Goal: Answer question/provide support: Share knowledge or assist other users

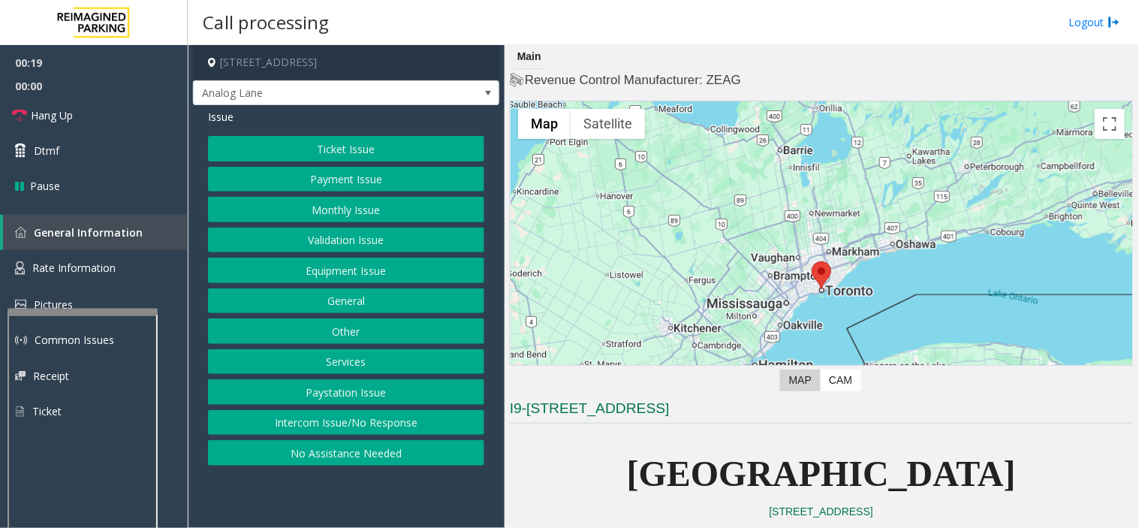
click at [361, 273] on button "Equipment Issue" at bounding box center [346, 271] width 276 height 26
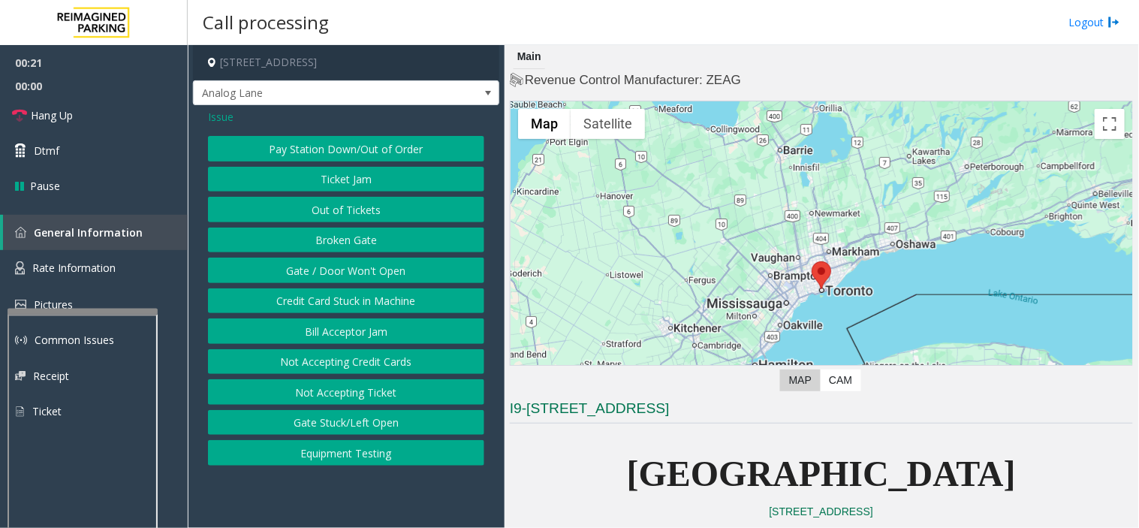
click at [357, 212] on button "Out of Tickets" at bounding box center [346, 210] width 276 height 26
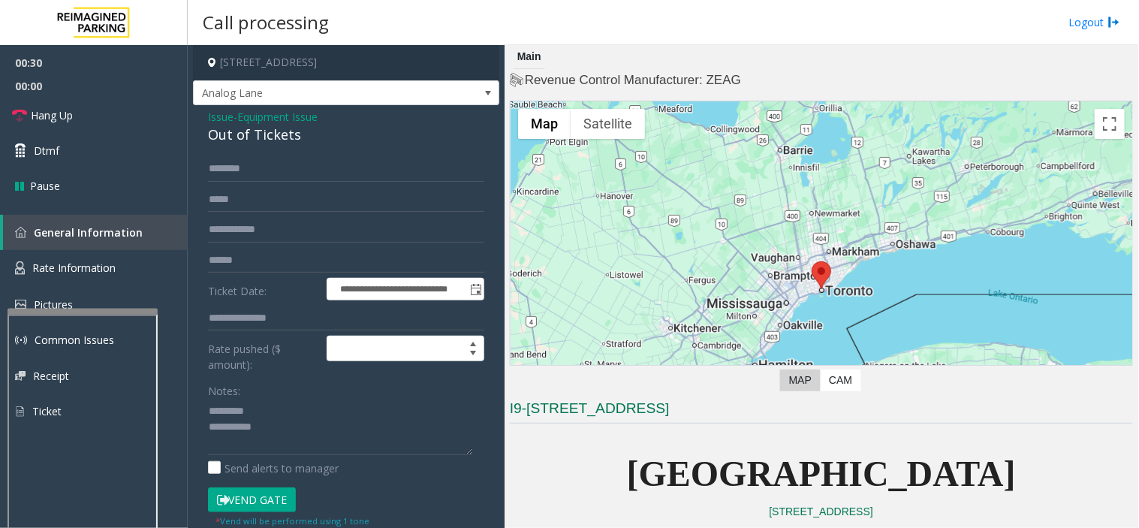
click at [264, 128] on div "Out of Tickets" at bounding box center [346, 135] width 276 height 20
drag, startPoint x: 281, startPoint y: 504, endPoint x: 273, endPoint y: 506, distance: 8.6
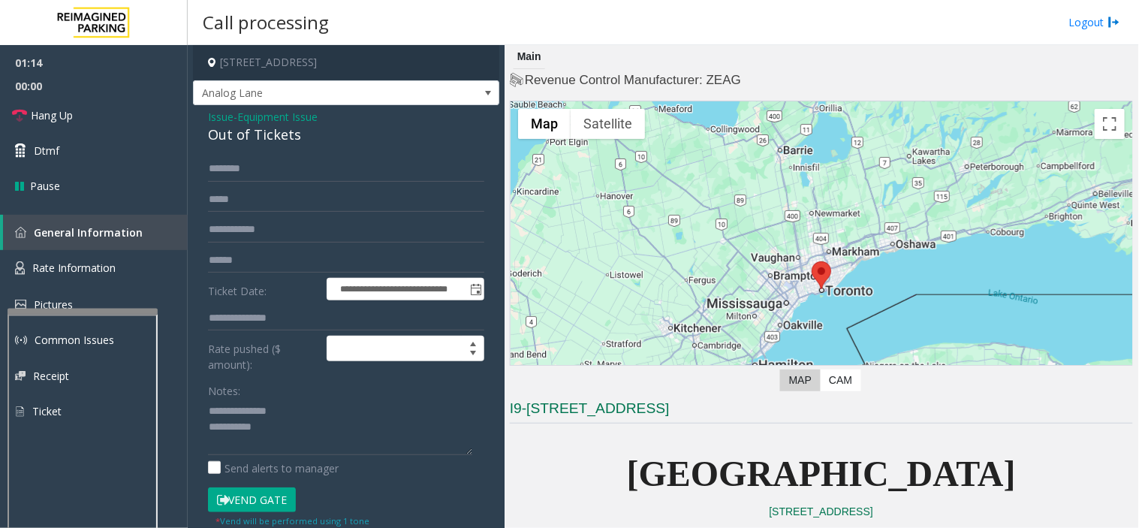
click at [275, 506] on button "Vend Gate" at bounding box center [252, 500] width 88 height 26
drag, startPoint x: 252, startPoint y: 406, endPoint x: 267, endPoint y: 411, distance: 15.0
click at [279, 409] on textarea at bounding box center [340, 427] width 264 height 56
drag, startPoint x: 246, startPoint y: 410, endPoint x: 298, endPoint y: 416, distance: 52.2
click at [298, 416] on textarea at bounding box center [340, 427] width 264 height 56
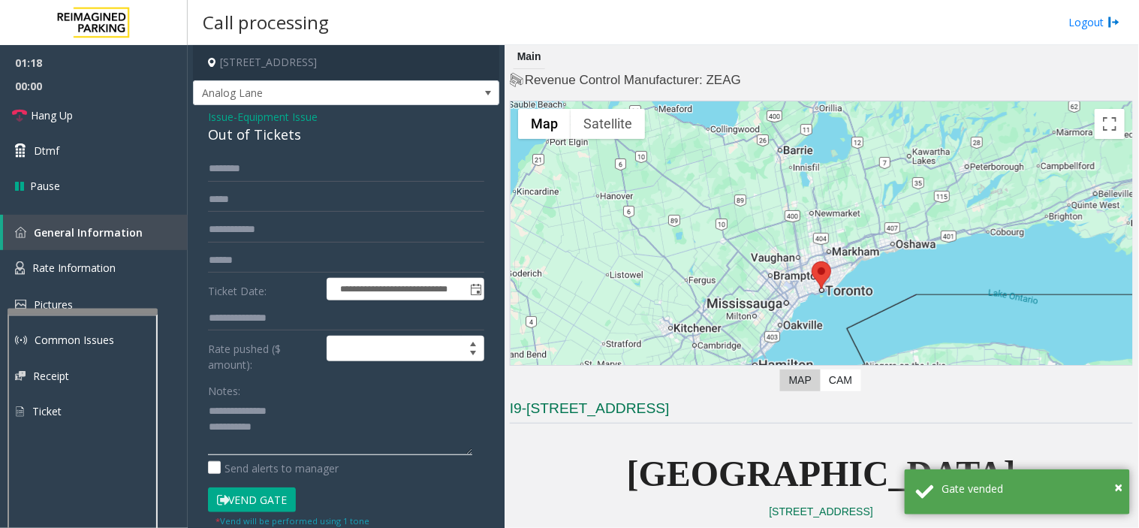
type textarea "**********"
type input "*****"
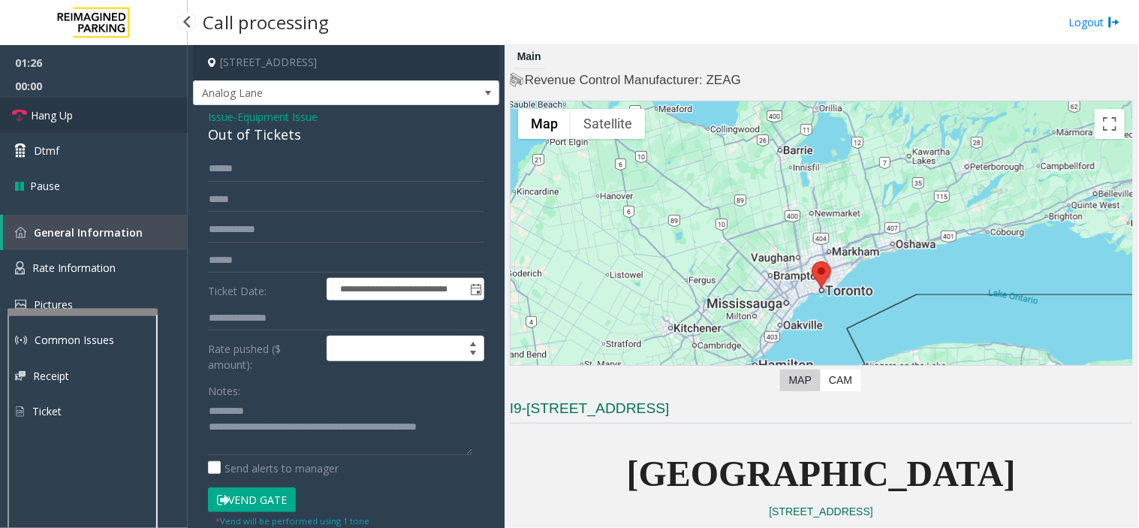
drag, startPoint x: 46, startPoint y: 116, endPoint x: 62, endPoint y: 116, distance: 16.5
click at [47, 116] on span "Hang Up" at bounding box center [52, 115] width 42 height 16
drag, startPoint x: 221, startPoint y: 129, endPoint x: 325, endPoint y: 131, distance: 104.4
click at [369, 128] on div "Out of Tickets" at bounding box center [346, 135] width 276 height 20
click at [231, 137] on div "Out of Tickets" at bounding box center [346, 135] width 276 height 20
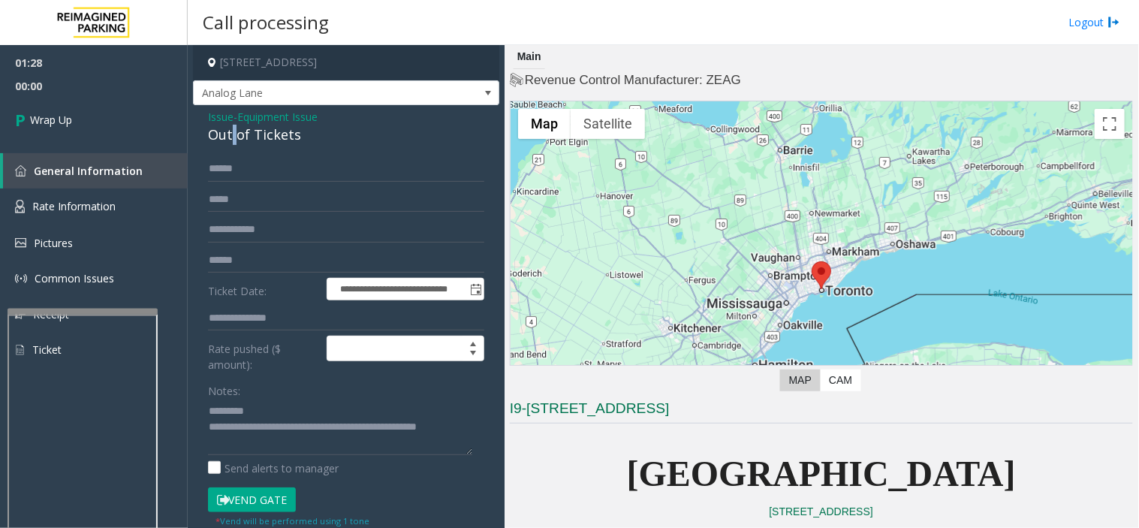
click at [231, 137] on div "Out of Tickets" at bounding box center [346, 135] width 276 height 20
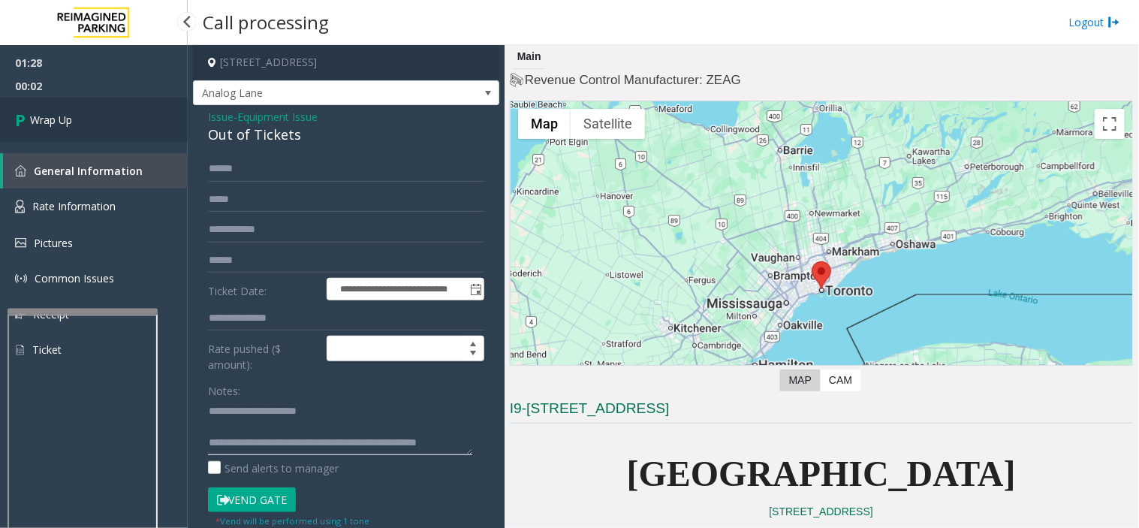
type textarea "**********"
click at [57, 125] on span "Wrap Up" at bounding box center [51, 120] width 42 height 16
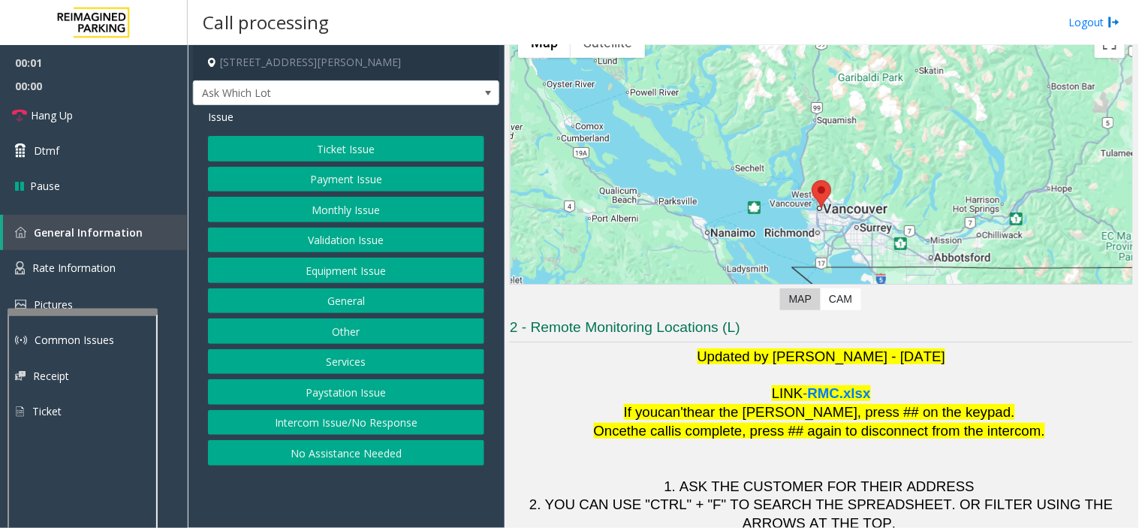
scroll to position [158, 0]
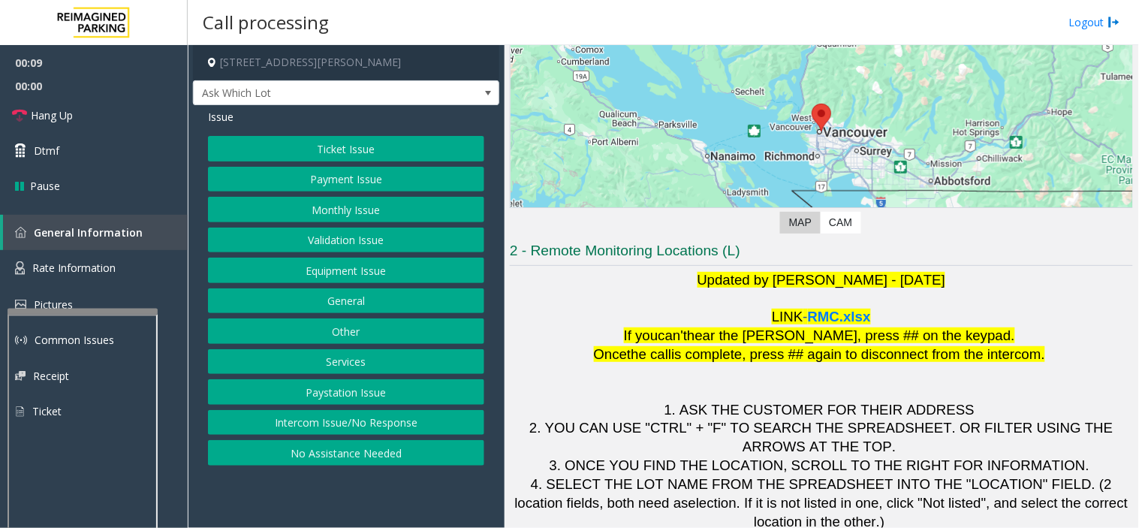
click at [380, 273] on button "Equipment Issue" at bounding box center [346, 271] width 276 height 26
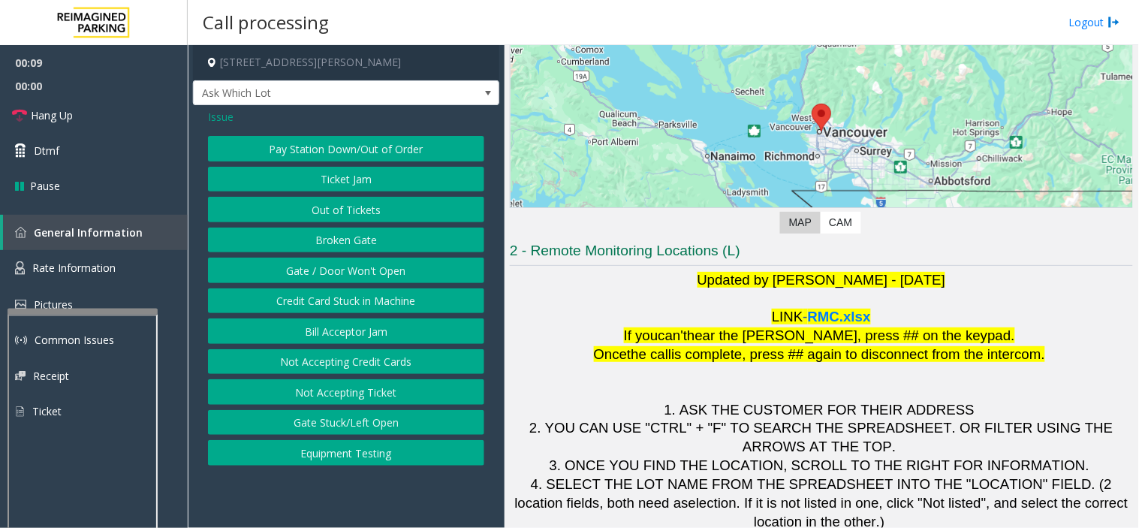
click at [385, 272] on button "Gate / Door Won't Open" at bounding box center [346, 271] width 276 height 26
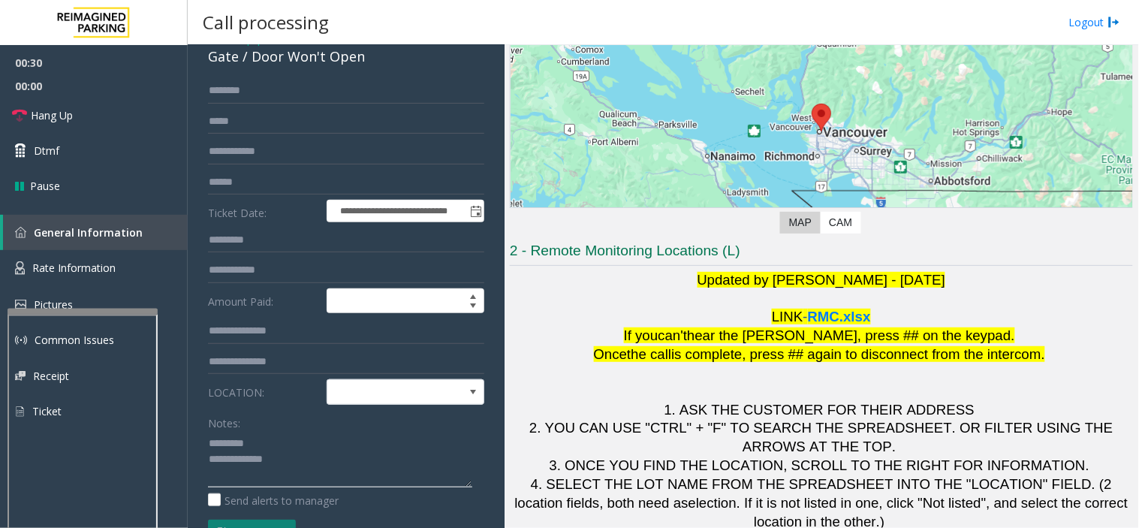
scroll to position [0, 0]
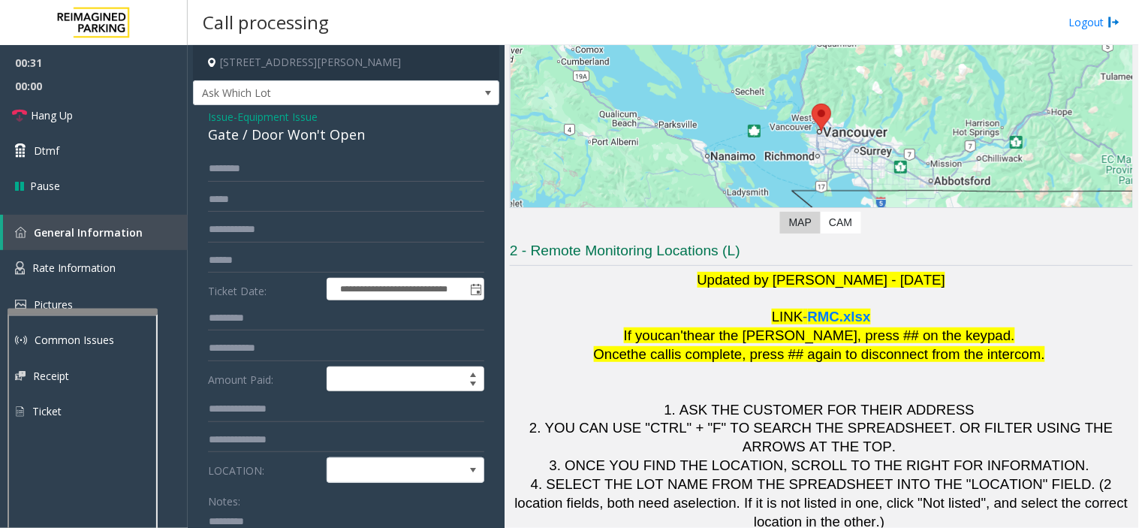
type textarea "**********"
drag, startPoint x: 279, startPoint y: 116, endPoint x: 294, endPoint y: 121, distance: 15.7
click at [294, 121] on span "Equipment Issue" at bounding box center [277, 117] width 80 height 16
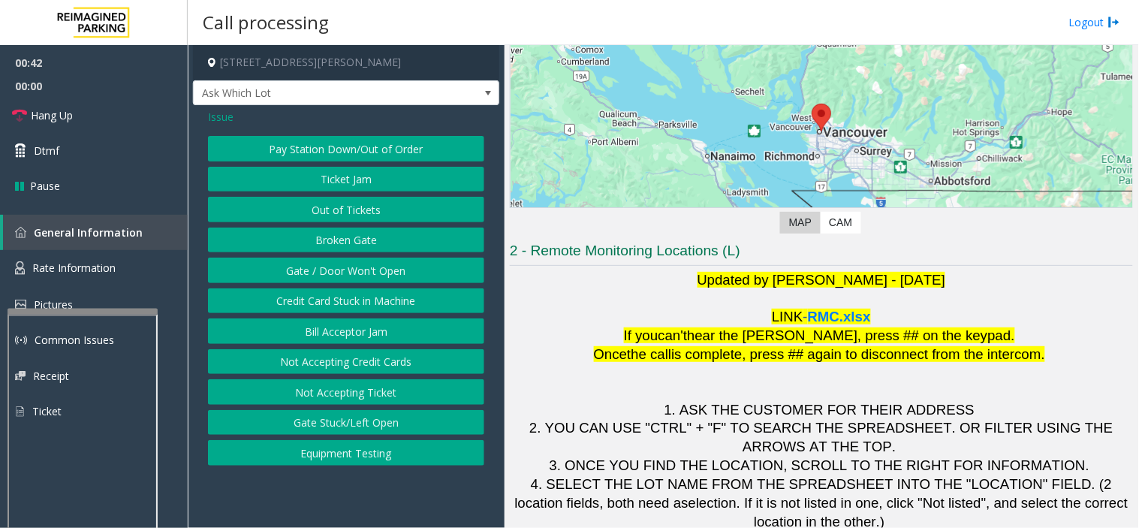
click at [227, 114] on span "Issue" at bounding box center [221, 117] width 26 height 16
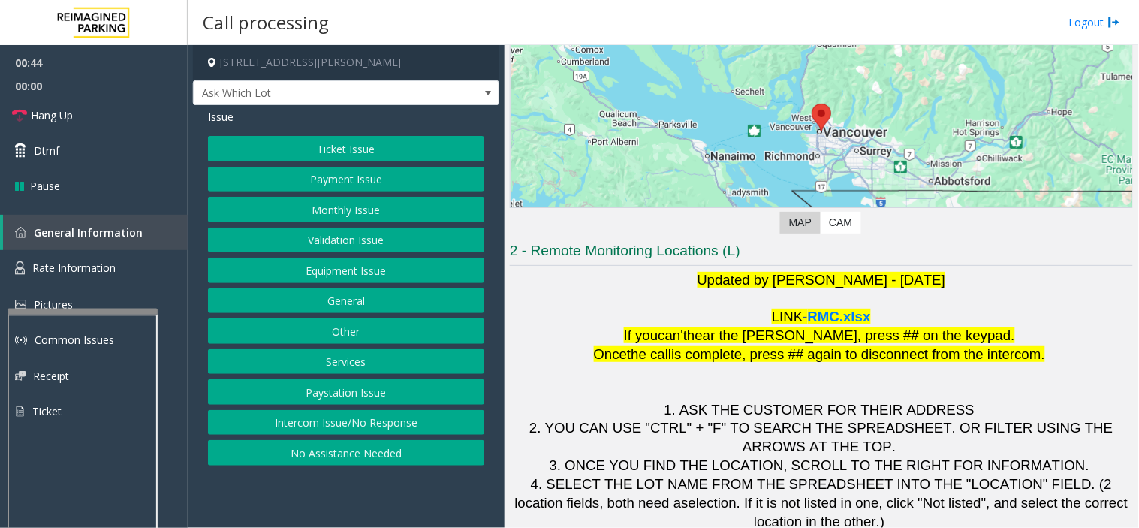
click at [384, 212] on button "Monthly Issue" at bounding box center [346, 210] width 276 height 26
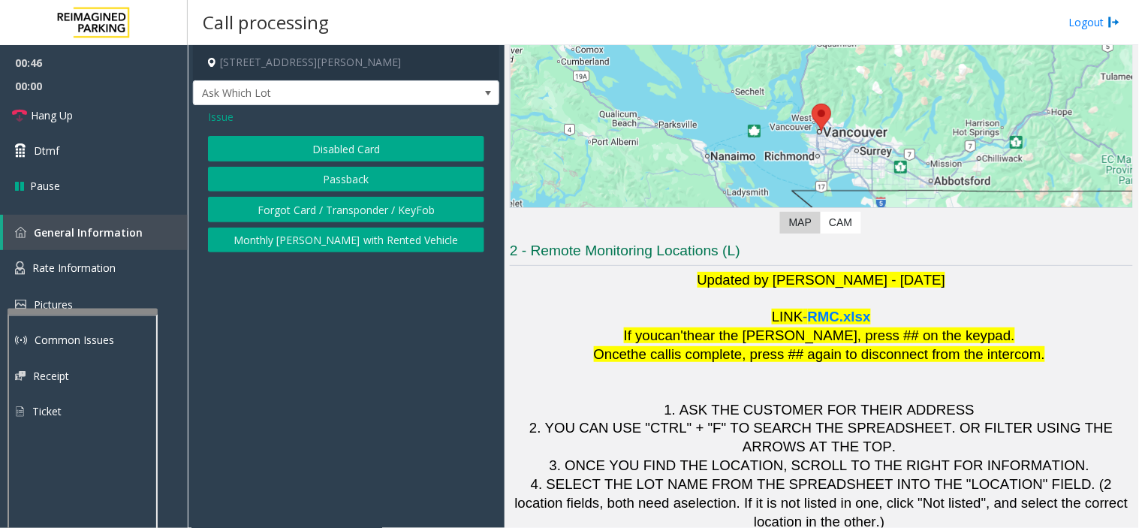
click at [357, 163] on div "Disabled Card Passback Forgot Card / Transponder / KeyFob Monthly [PERSON_NAME]…" at bounding box center [346, 194] width 276 height 116
click at [297, 144] on button "Disabled Card" at bounding box center [346, 149] width 276 height 26
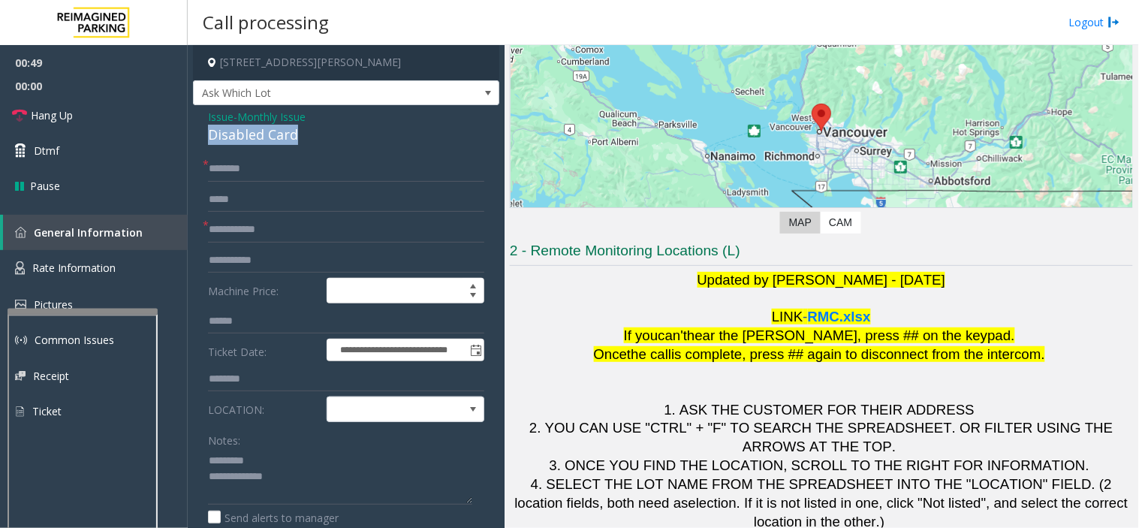
drag, startPoint x: 206, startPoint y: 131, endPoint x: 313, endPoint y: 148, distance: 108.6
click at [313, 148] on div "**********" at bounding box center [346, 517] width 306 height 825
click at [272, 137] on div "Disabled Card" at bounding box center [346, 135] width 276 height 20
click at [288, 166] on input "text" at bounding box center [346, 169] width 276 height 26
type input "*****"
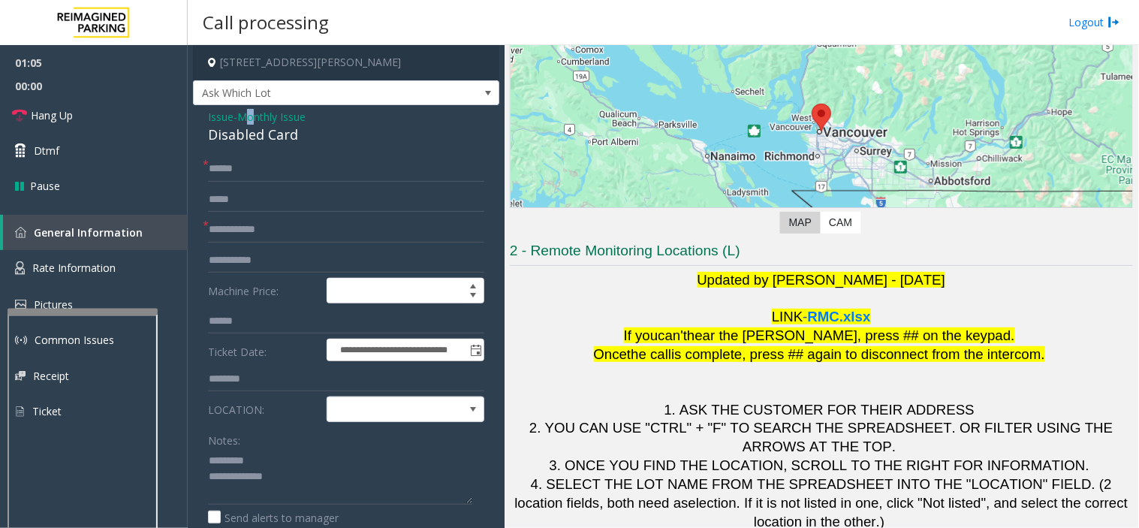
click at [255, 120] on span "Monthly Issue" at bounding box center [271, 117] width 68 height 16
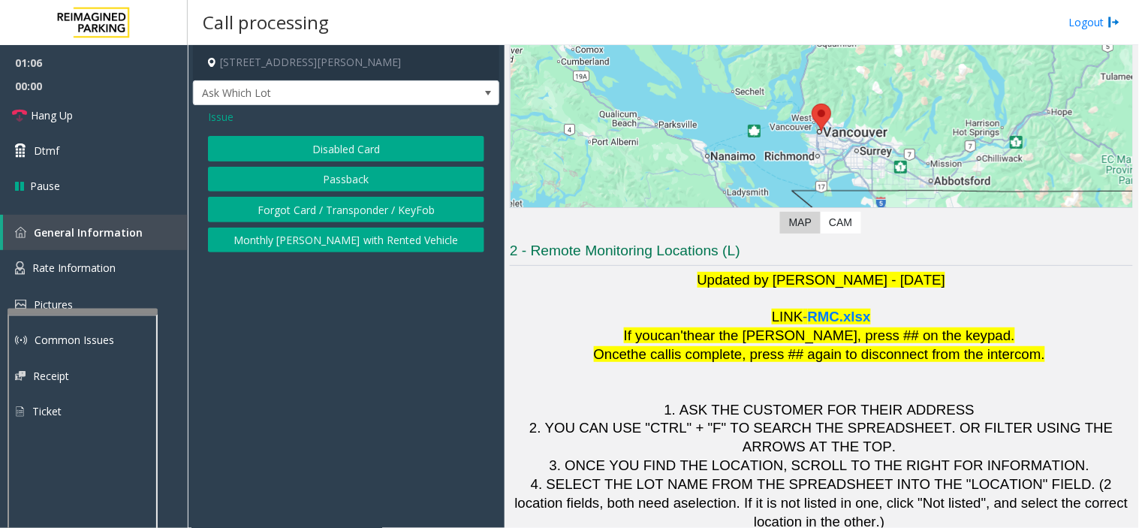
click at [221, 122] on span "Issue" at bounding box center [221, 117] width 26 height 16
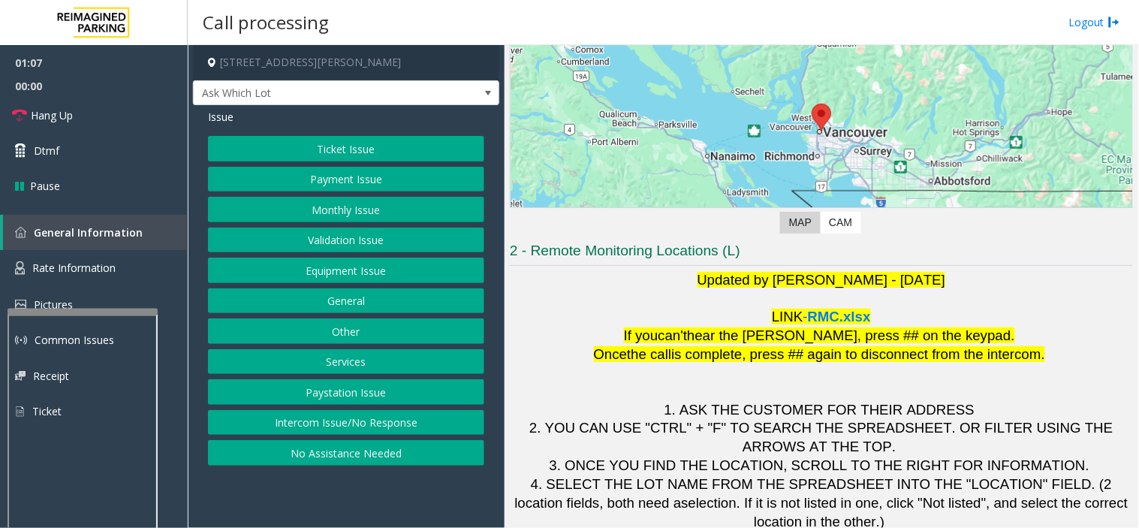
click at [339, 236] on button "Validation Issue" at bounding box center [346, 241] width 276 height 26
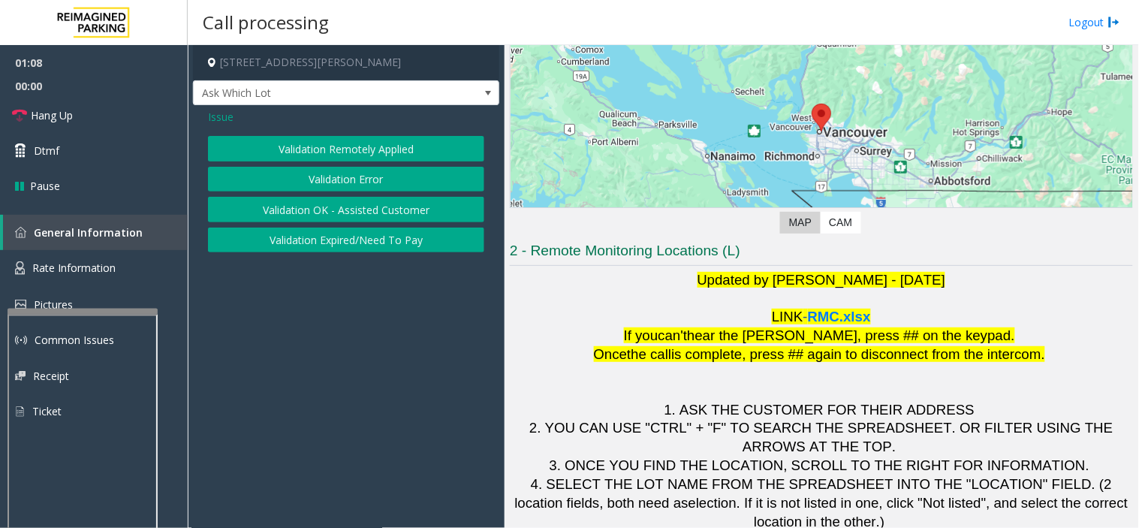
click at [330, 179] on button "Validation Error" at bounding box center [346, 180] width 276 height 26
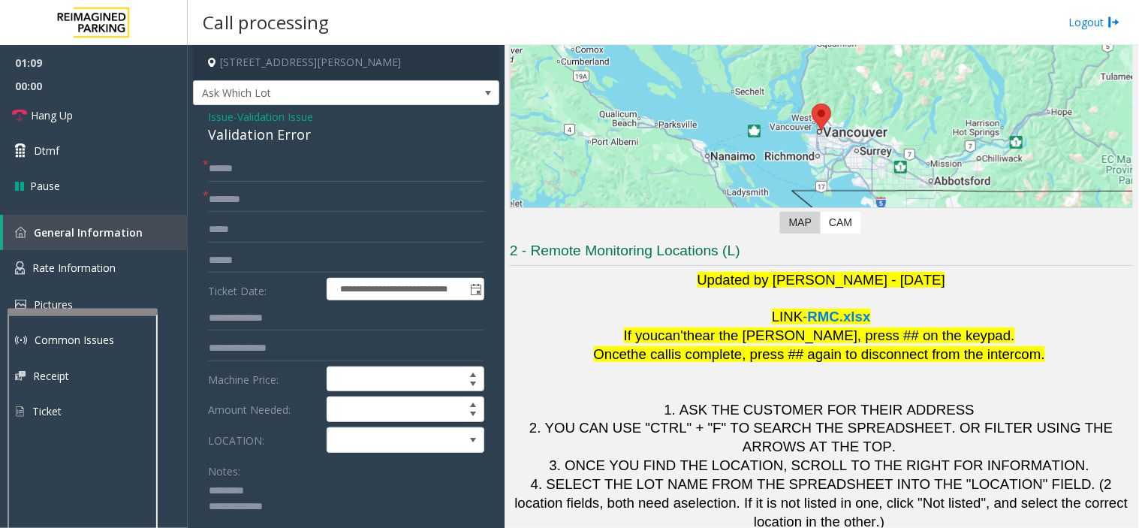
click at [222, 140] on div "Validation Error" at bounding box center [346, 135] width 276 height 20
type input "**********"
click at [252, 258] on input "text" at bounding box center [346, 261] width 276 height 26
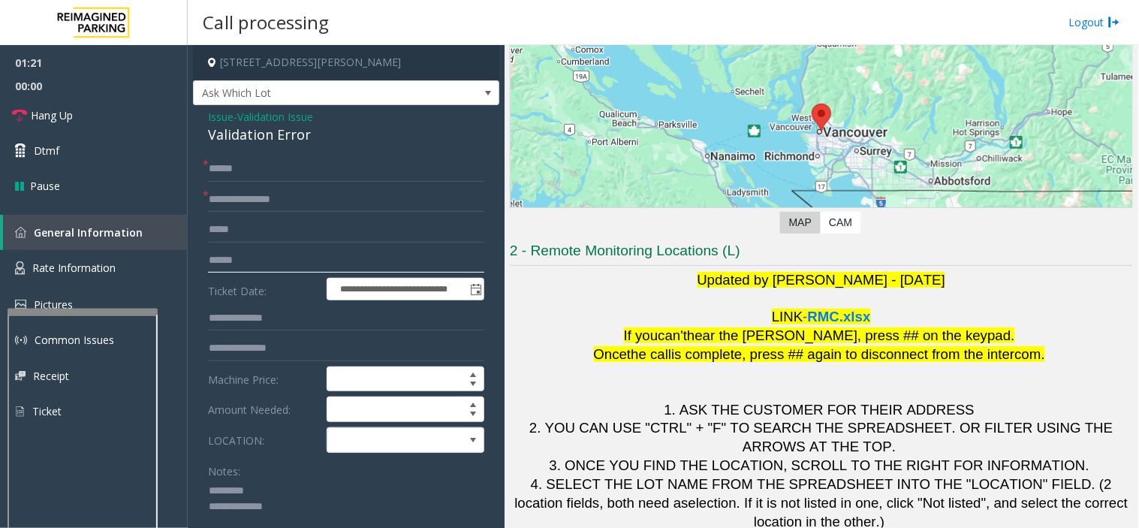
type input "******"
drag, startPoint x: 201, startPoint y: 129, endPoint x: 308, endPoint y: 128, distance: 106.6
click at [308, 128] on div "**********" at bounding box center [346, 533] width 306 height 856
click at [293, 515] on textarea at bounding box center [340, 507] width 264 height 56
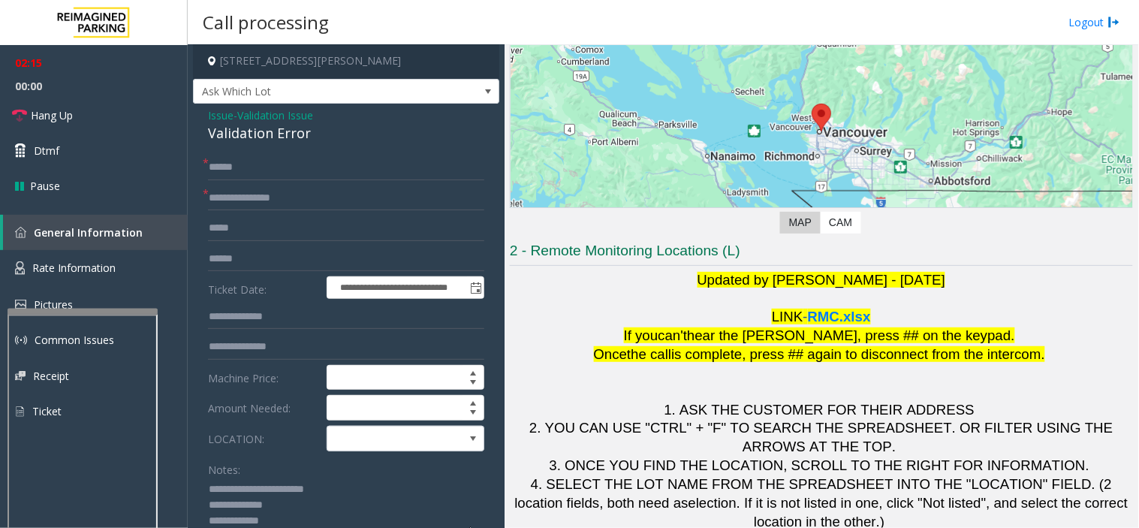
click at [373, 470] on div "Notes:" at bounding box center [346, 495] width 276 height 77
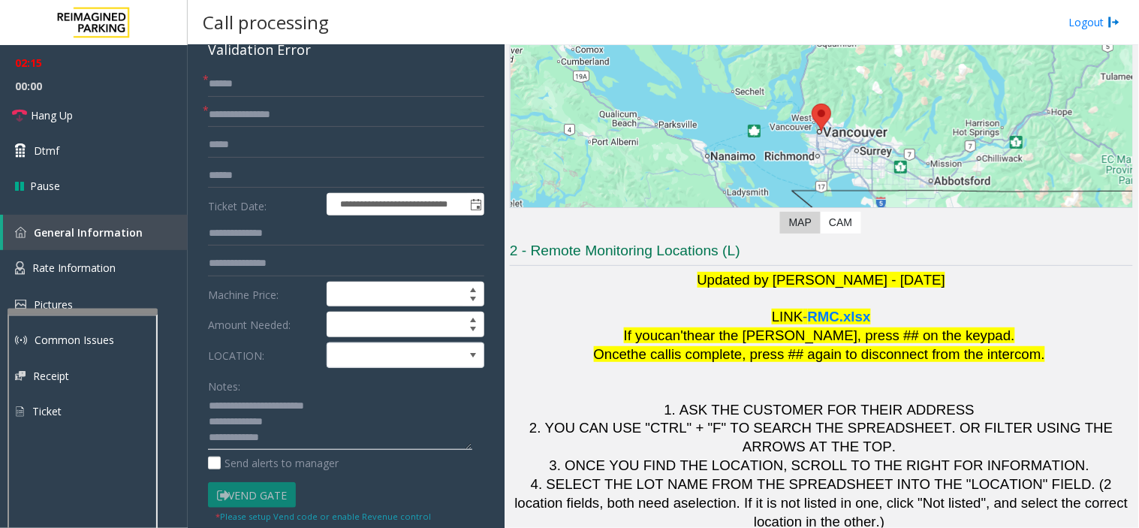
click at [339, 411] on textarea at bounding box center [340, 422] width 264 height 56
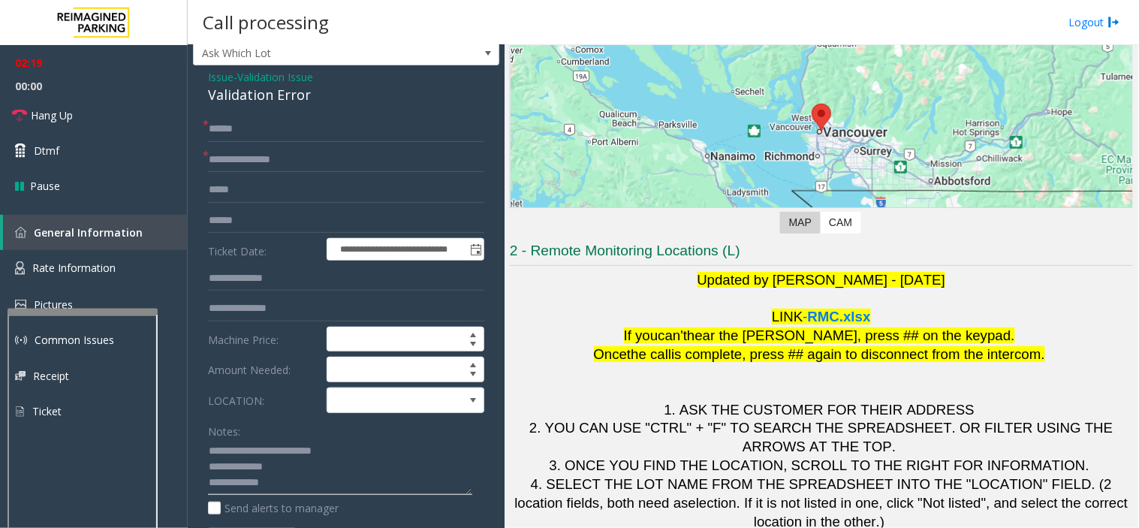
scroll to position [0, 0]
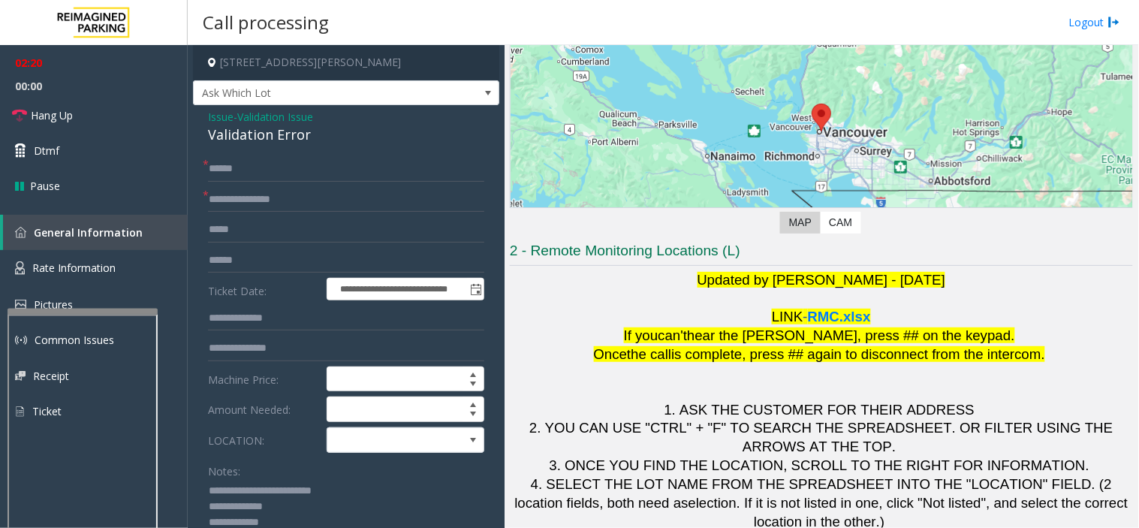
type textarea "**********"
click at [268, 121] on span "Validation Issue" at bounding box center [275, 117] width 76 height 16
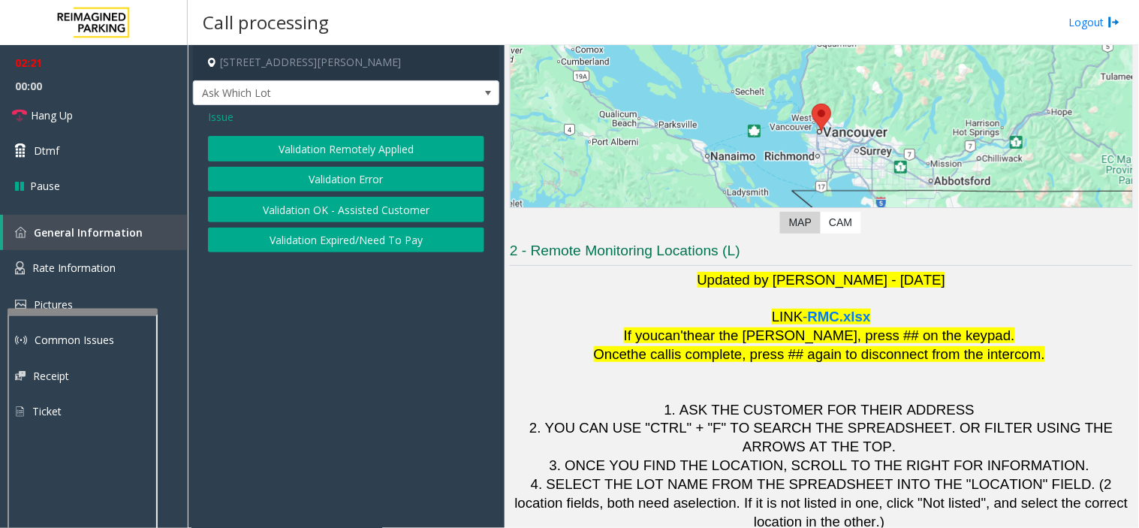
click at [312, 243] on button "Validation Expired/Need To Pay" at bounding box center [346, 241] width 276 height 26
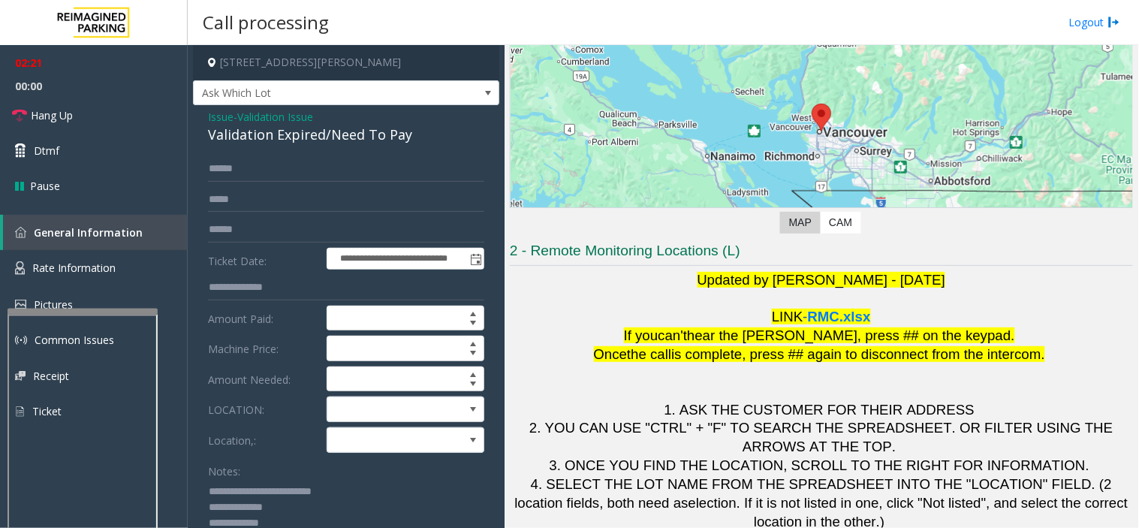
click at [231, 128] on div "Validation Expired/Need To Pay" at bounding box center [346, 135] width 276 height 20
copy div "Validation Expired/Need To Pay"
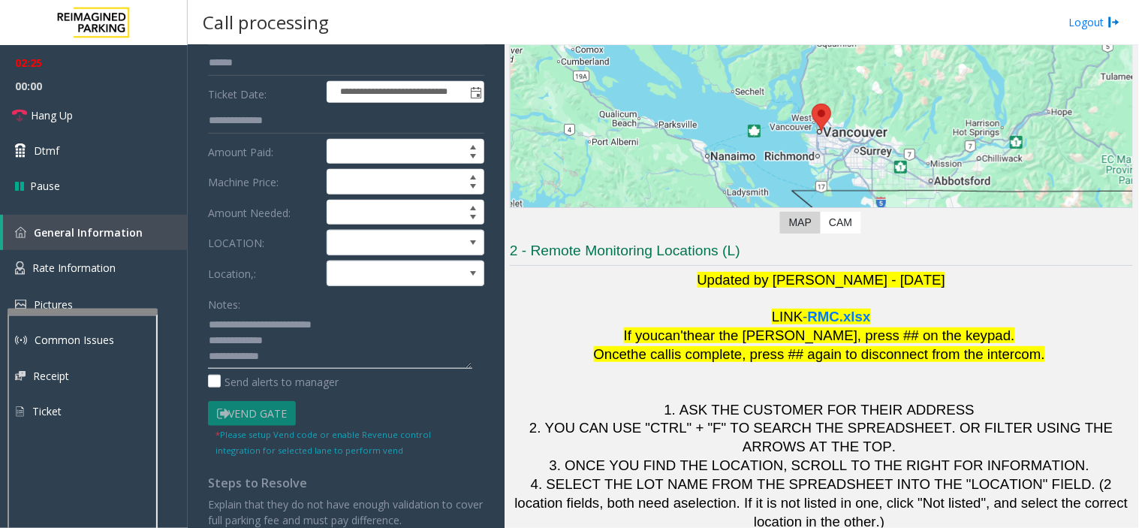
drag, startPoint x: 246, startPoint y: 316, endPoint x: 329, endPoint y: 317, distance: 83.4
click at [330, 317] on textarea at bounding box center [340, 340] width 264 height 56
paste textarea "**********"
click at [305, 344] on textarea at bounding box center [340, 340] width 264 height 56
click at [310, 357] on textarea at bounding box center [340, 340] width 264 height 56
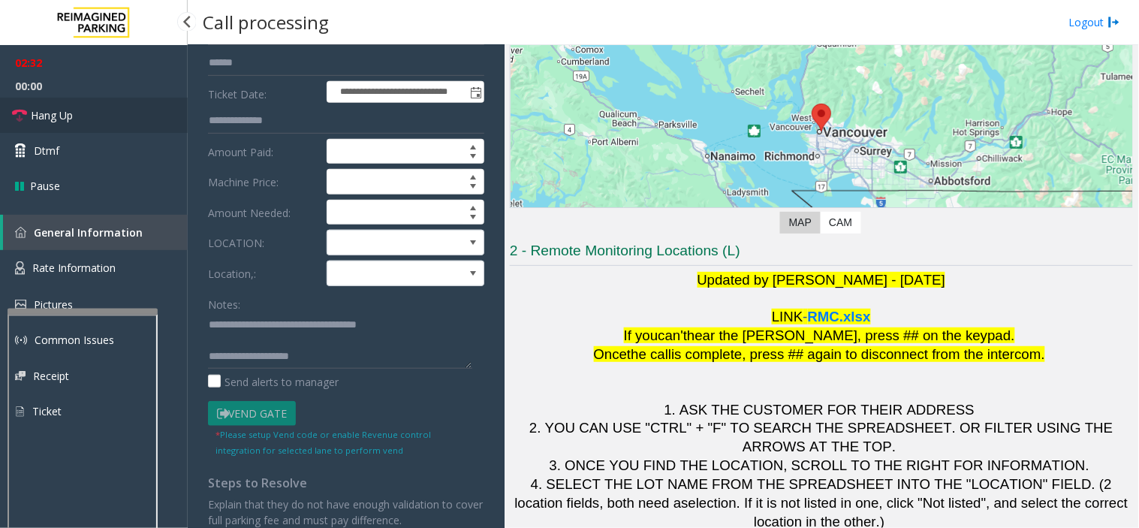
click at [40, 99] on link "Hang Up" at bounding box center [94, 115] width 188 height 35
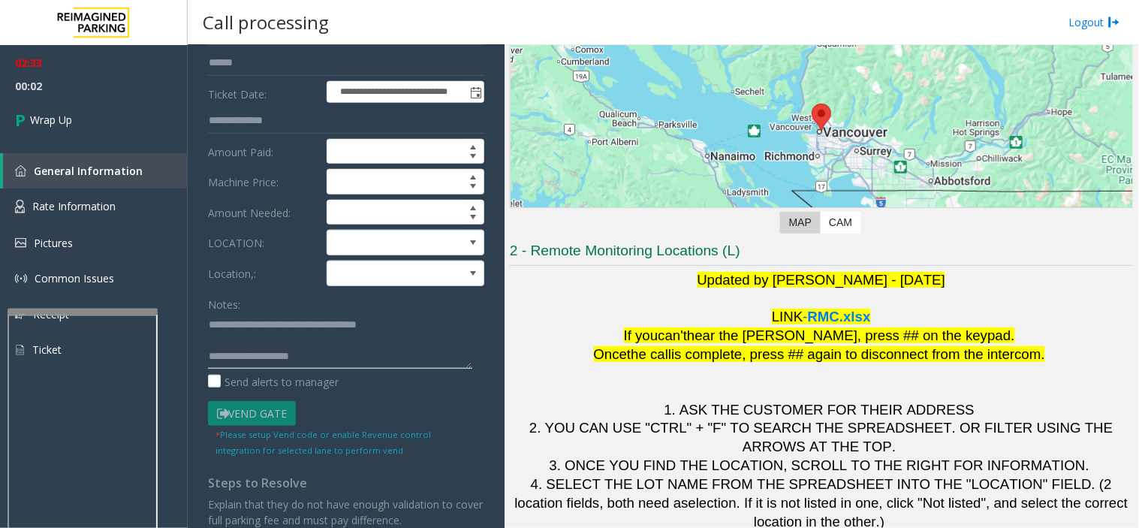
click at [339, 354] on textarea at bounding box center [340, 340] width 264 height 56
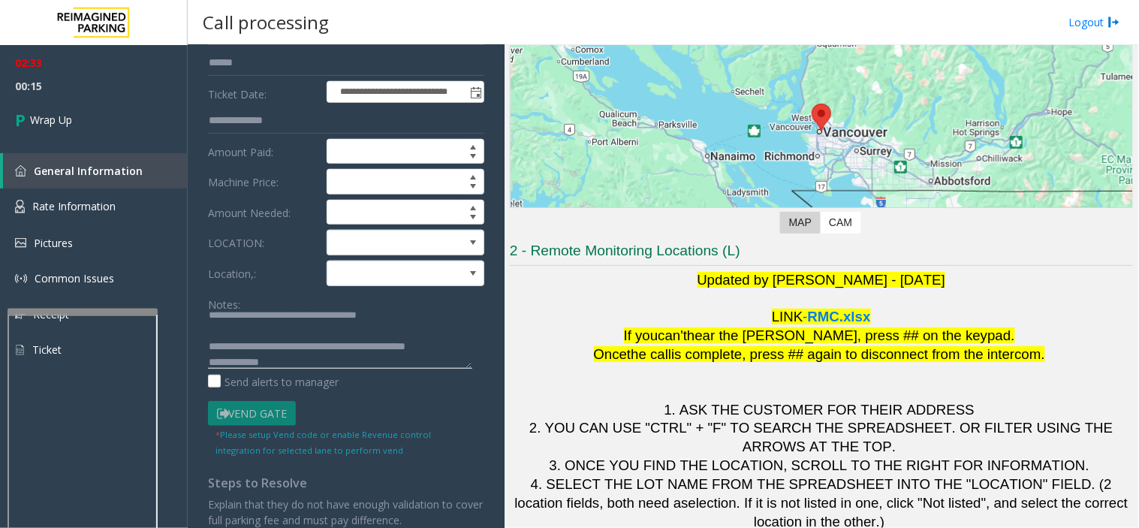
click at [402, 342] on textarea at bounding box center [340, 340] width 264 height 56
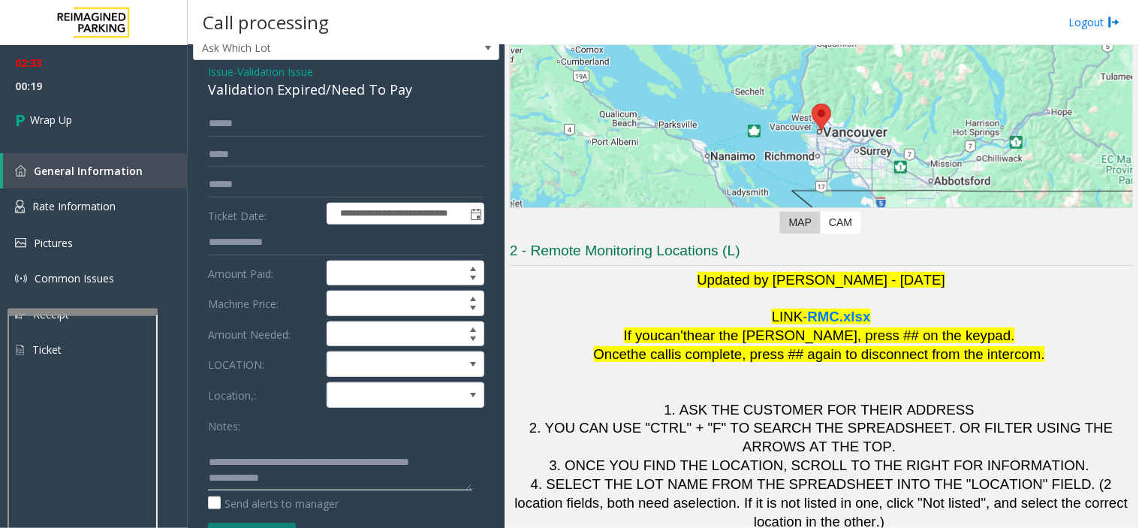
scroll to position [83, 0]
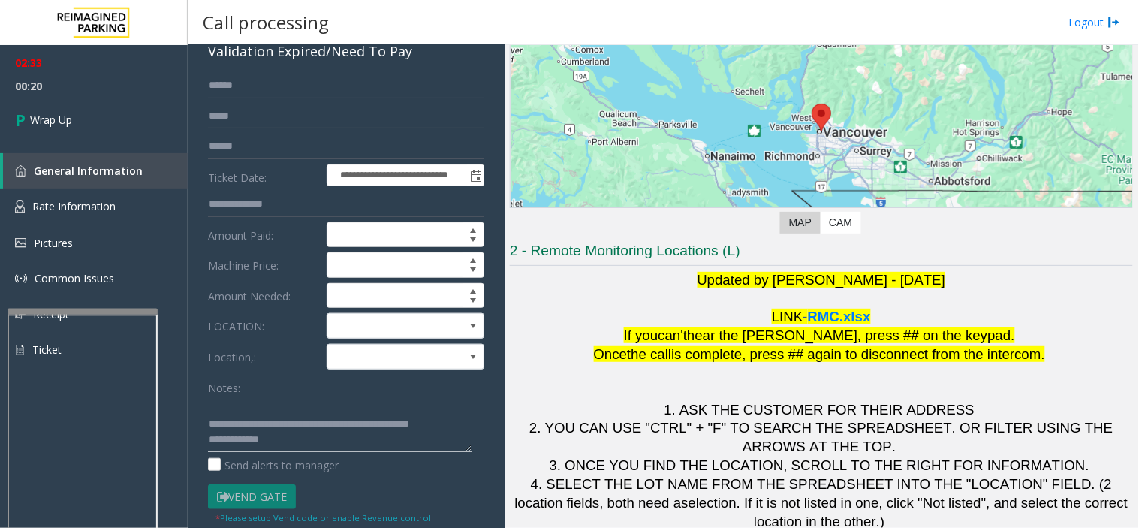
click at [250, 425] on textarea at bounding box center [340, 424] width 264 height 56
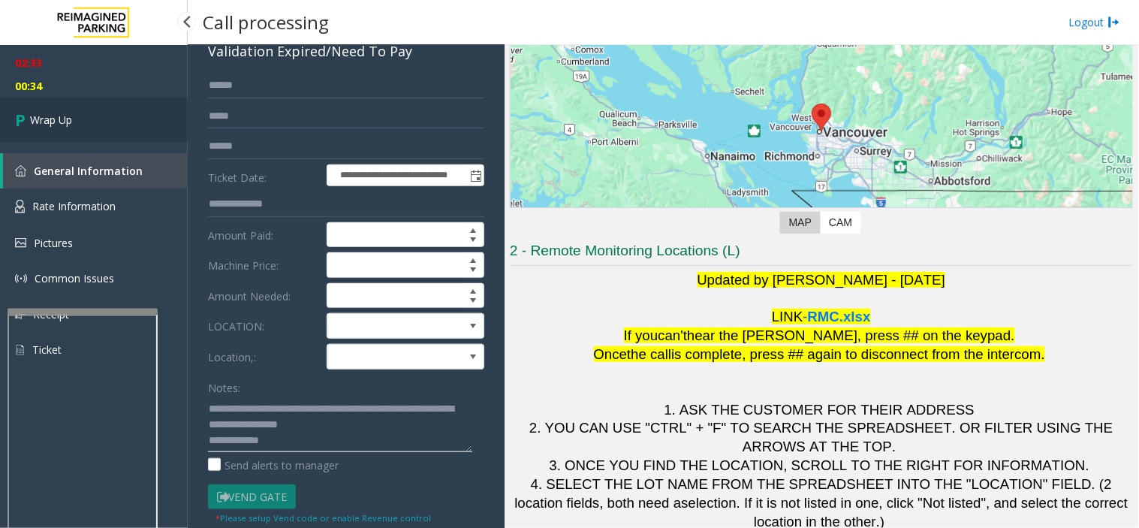
type textarea "**********"
click at [96, 134] on link "Wrap Up" at bounding box center [94, 120] width 188 height 44
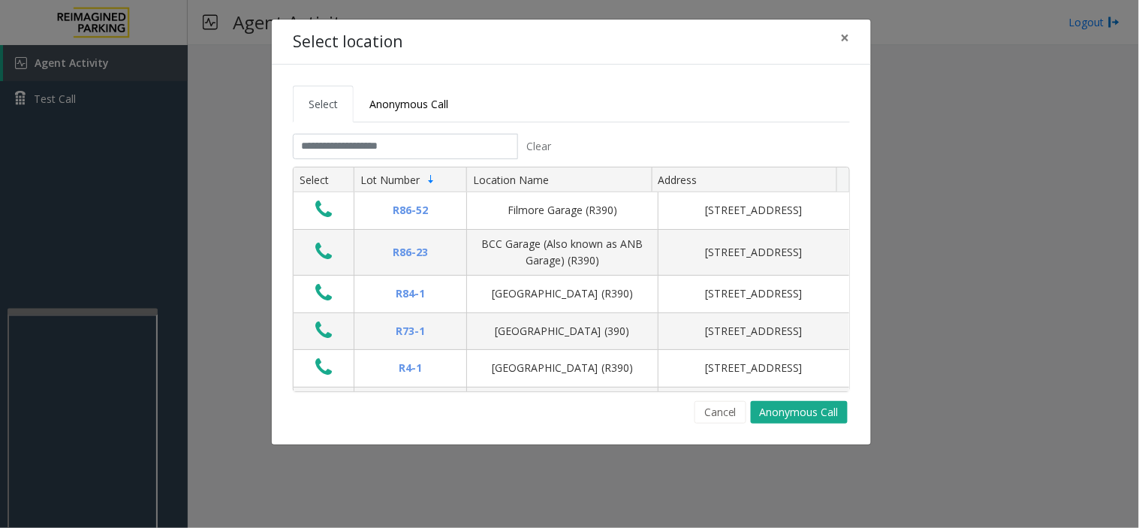
click at [1057, 104] on div "Select location × Select Anonymous Call Clear Select Lot Number Location Name A…" at bounding box center [569, 264] width 1139 height 528
click at [876, 333] on div "Select location × Select Anonymous Call Clear Select Lot Number Location Name A…" at bounding box center [569, 264] width 1139 height 528
click at [996, 123] on div "Select location × Select Anonymous Call Clear Select Lot Number Location Name A…" at bounding box center [569, 264] width 1139 height 528
click at [850, 38] on span "×" at bounding box center [845, 37] width 9 height 21
